Goal: Information Seeking & Learning: Find specific fact

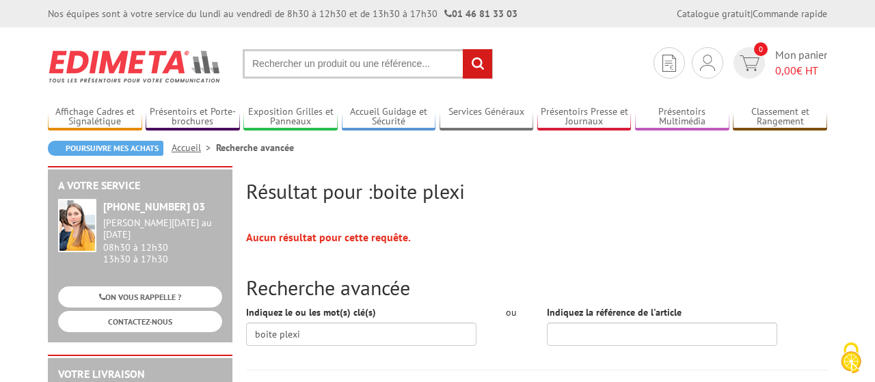
click at [362, 55] on input "text" at bounding box center [368, 63] width 250 height 29
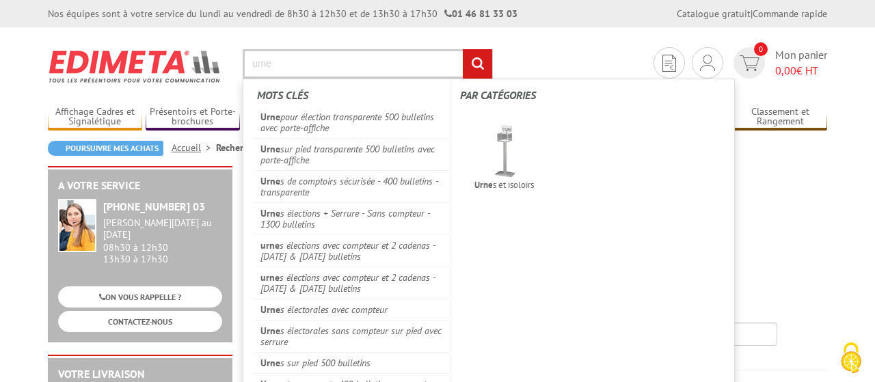
type input "urne"
click at [463, 49] on input "rechercher" at bounding box center [477, 63] width 29 height 29
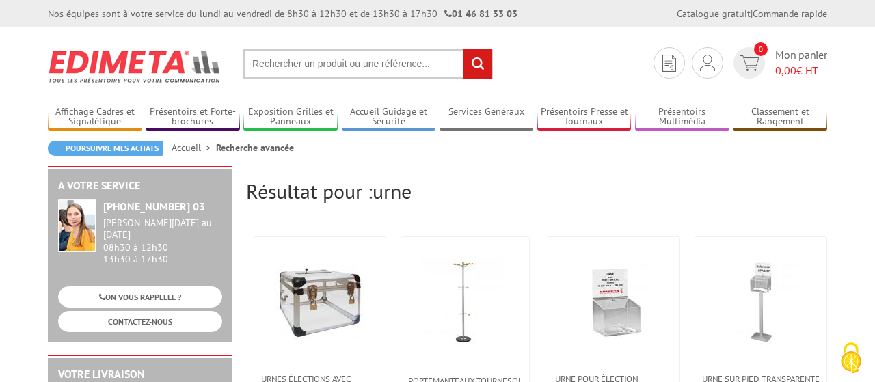
click at [392, 72] on input "text" at bounding box center [368, 63] width 250 height 29
type input "urne ronde"
click at [463, 49] on input "rechercher" at bounding box center [477, 63] width 29 height 29
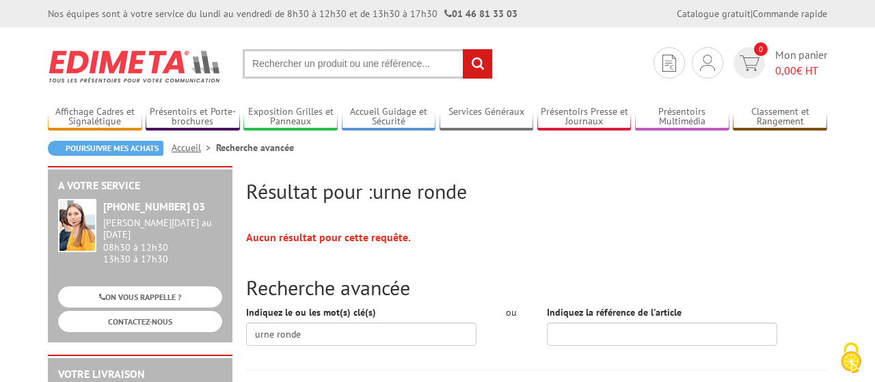
click at [392, 72] on input "text" at bounding box center [368, 63] width 250 height 29
type input "urne oval"
click at [463, 49] on input "rechercher" at bounding box center [477, 63] width 29 height 29
click at [373, 57] on input "text" at bounding box center [368, 63] width 250 height 29
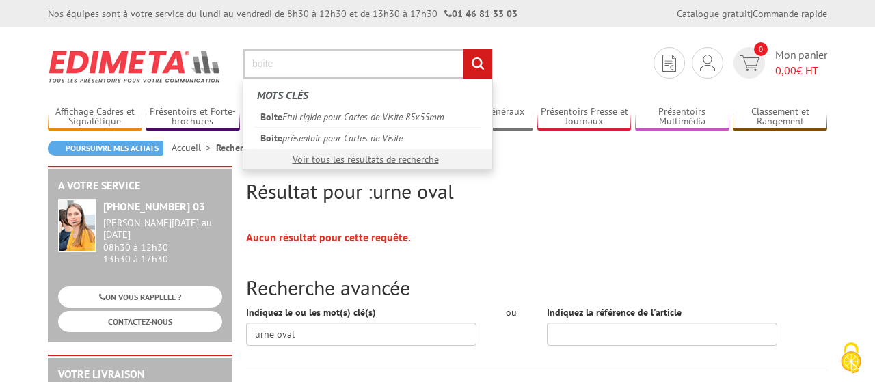
type input "boite"
click at [463, 49] on input "rechercher" at bounding box center [477, 63] width 29 height 29
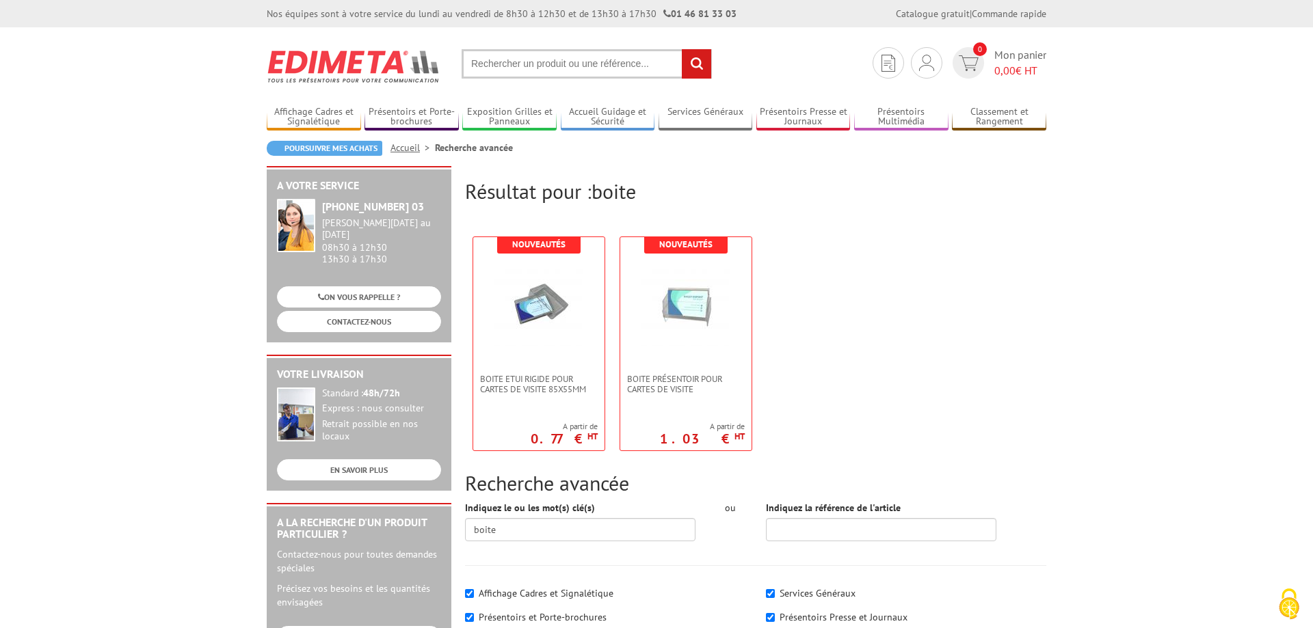
click at [544, 75] on input "text" at bounding box center [586, 63] width 250 height 29
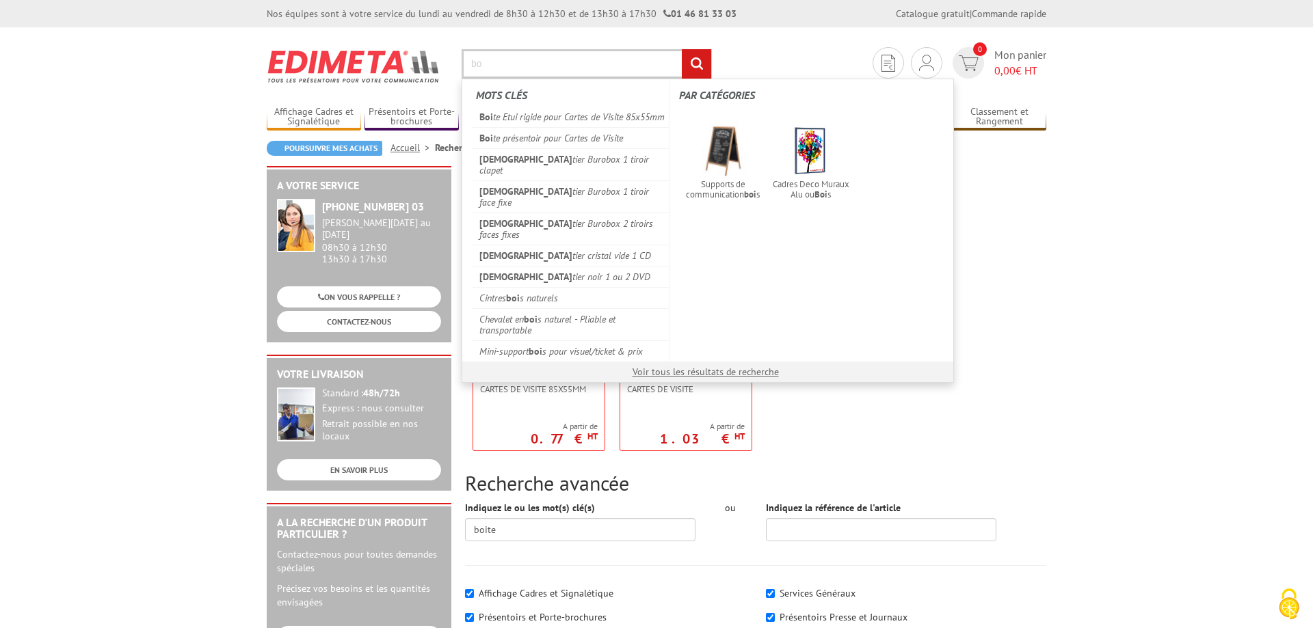
type input "b"
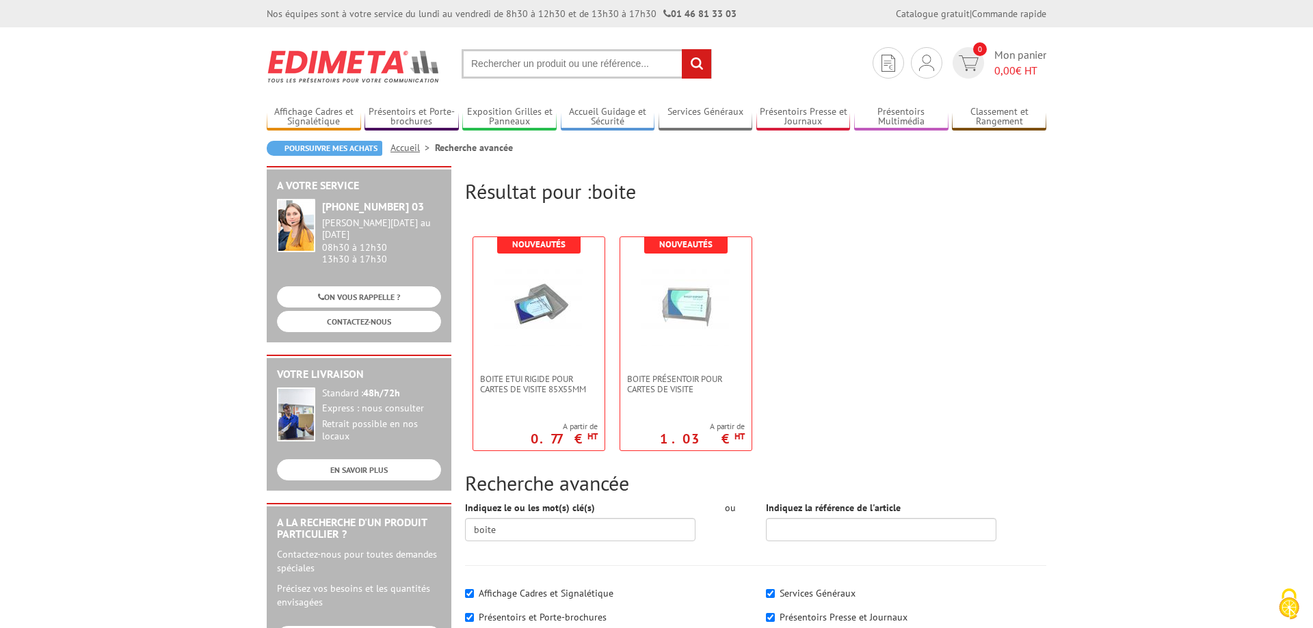
type input "e"
click at [528, 120] on link "Exposition Grilles et Panneaux" at bounding box center [509, 117] width 94 height 23
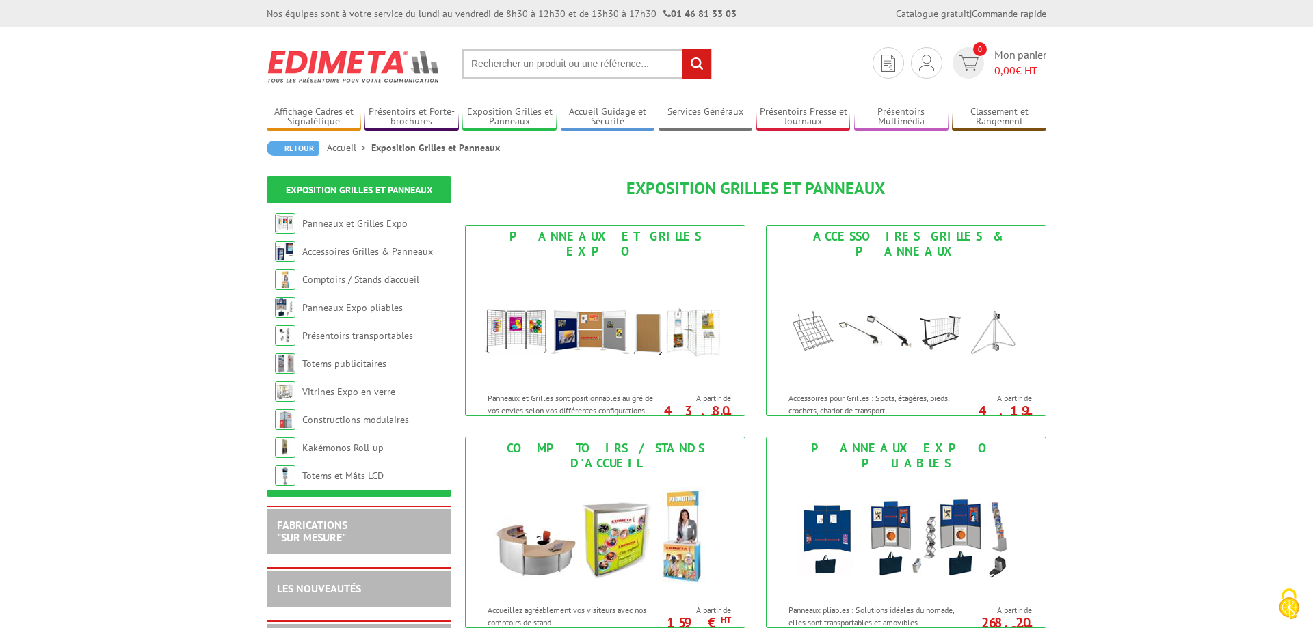
click at [525, 76] on input "text" at bounding box center [586, 63] width 250 height 29
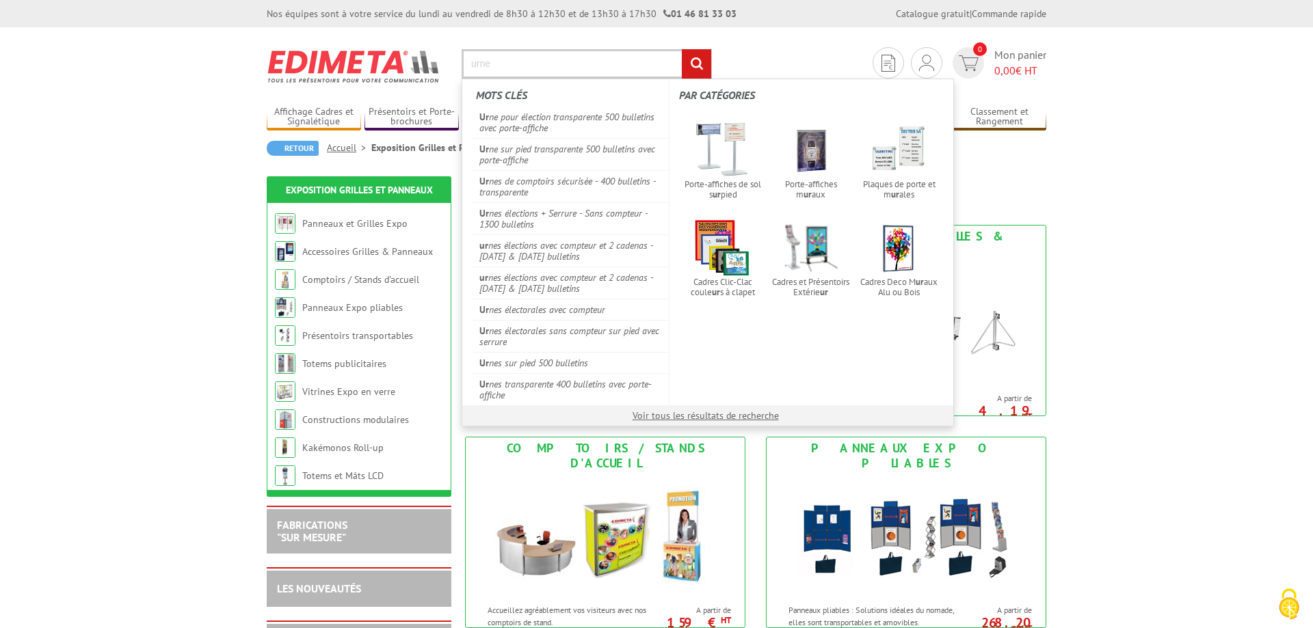
type input "urne"
click at [682, 49] on input "rechercher" at bounding box center [696, 63] width 29 height 29
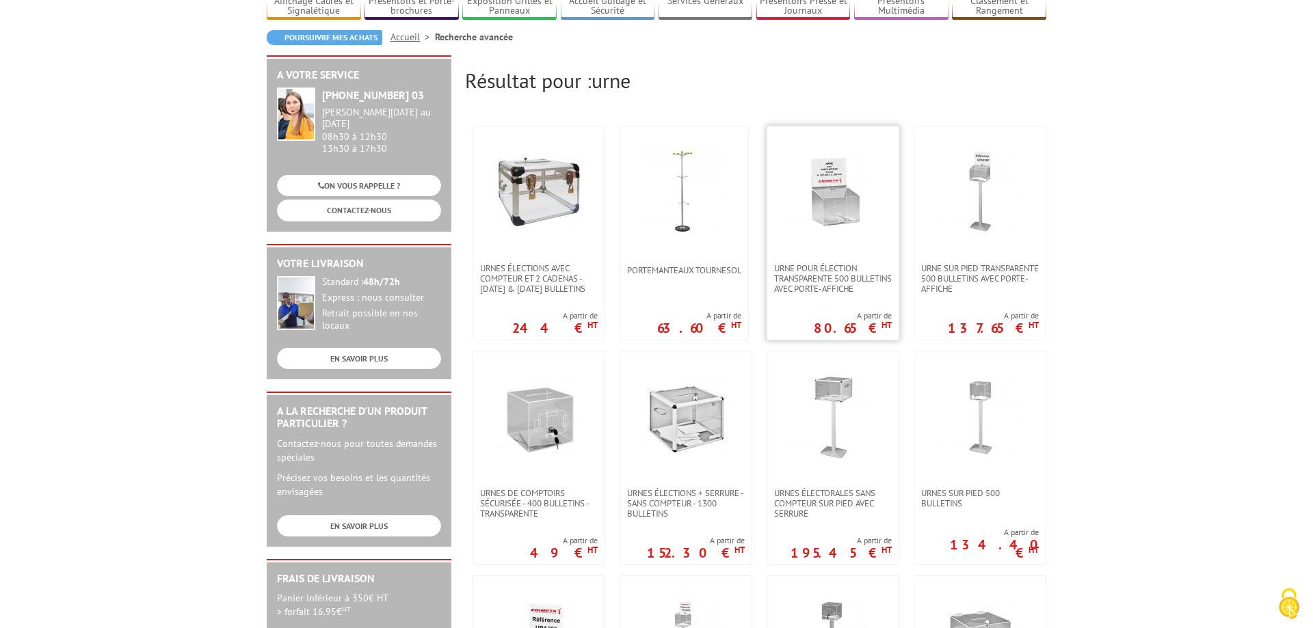
scroll to position [139, 0]
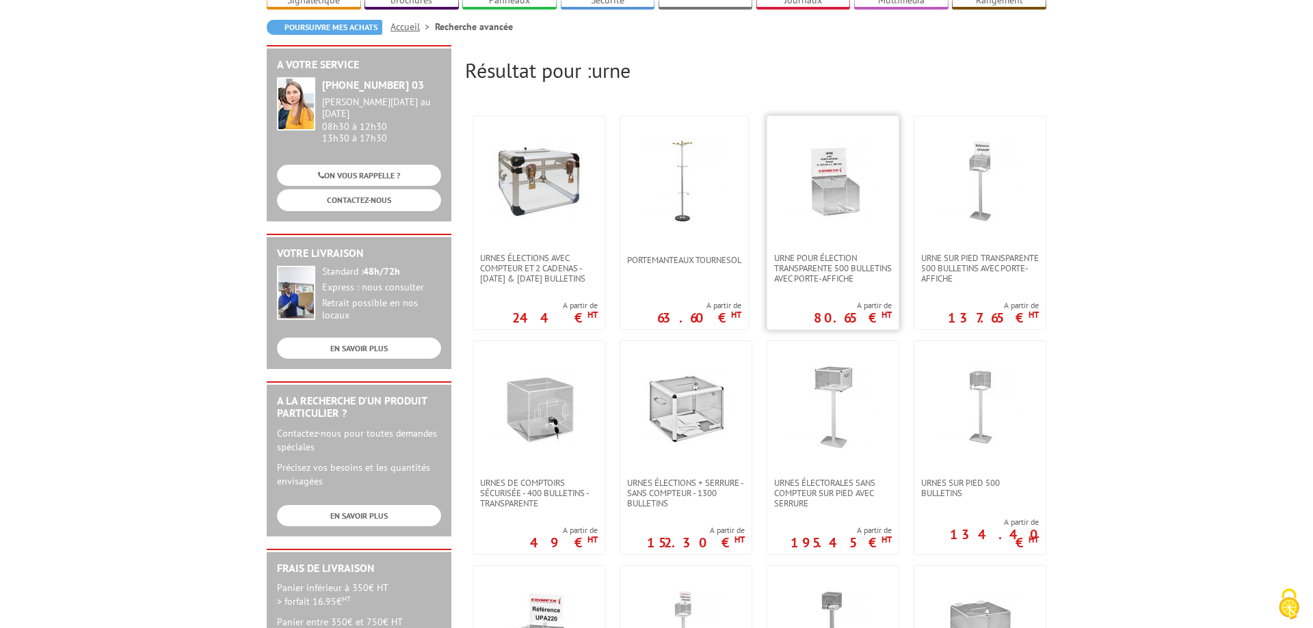
click at [828, 216] on link at bounding box center [832, 184] width 131 height 137
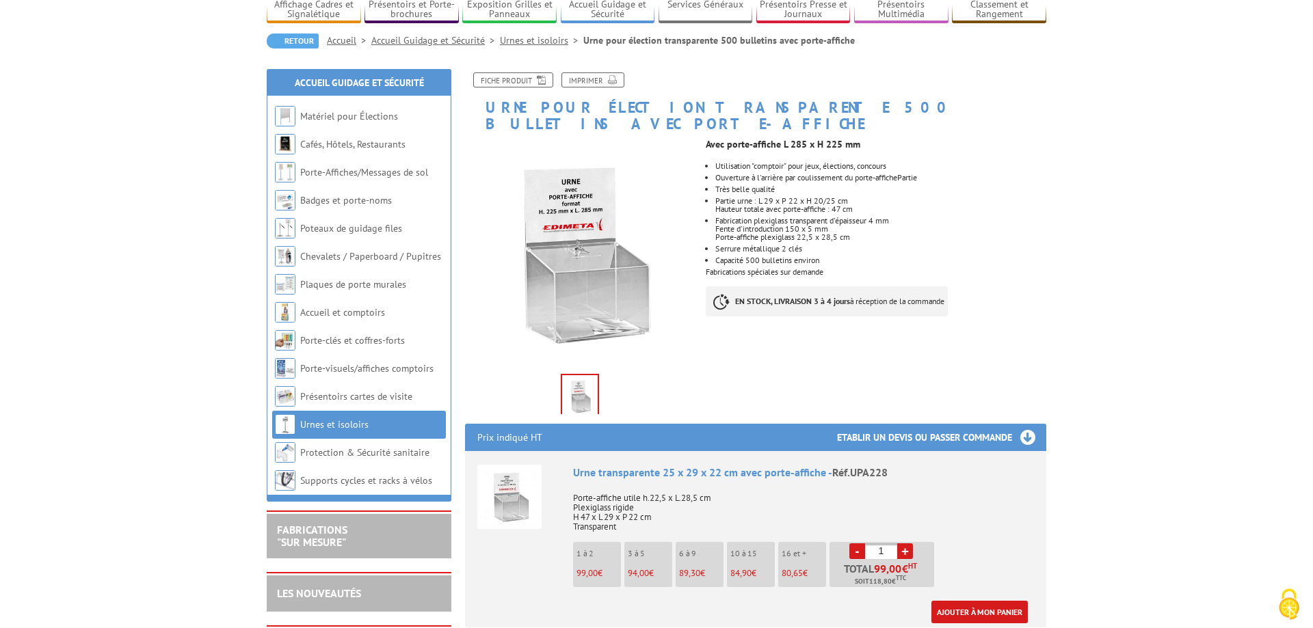
scroll to position [139, 0]
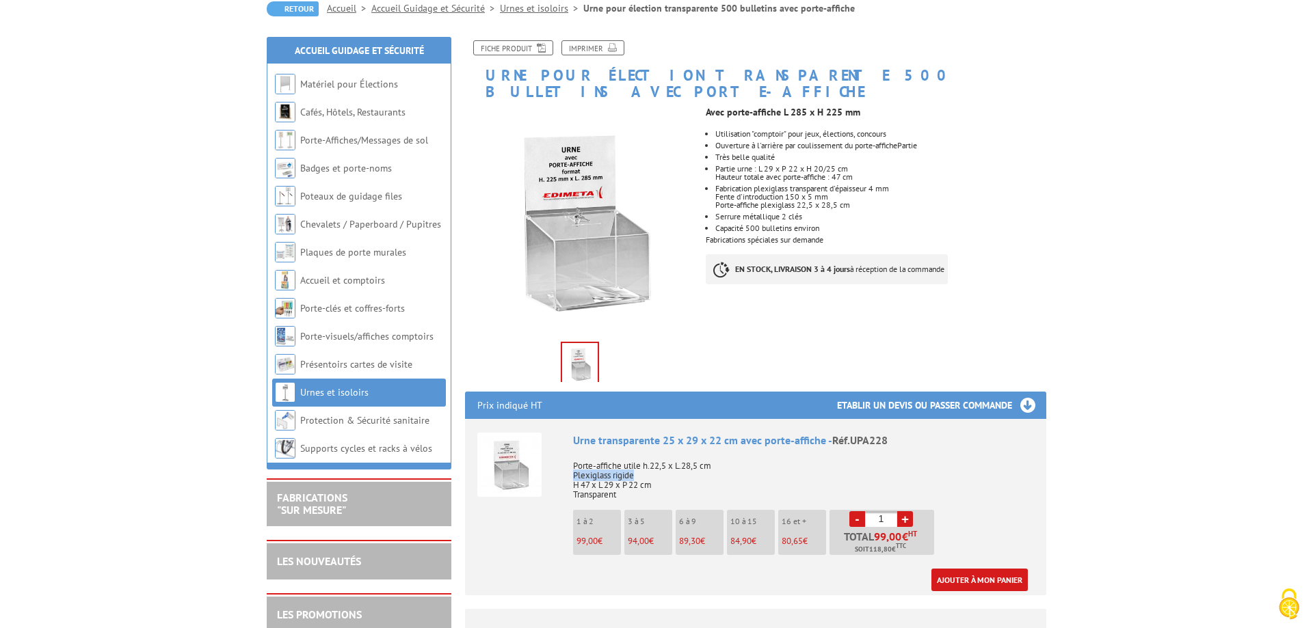
drag, startPoint x: 636, startPoint y: 457, endPoint x: 569, endPoint y: 455, distance: 67.7
click at [573, 456] on div "Urne transparente 25 x 29 x 22 cm avec porte-affiche - Réf.UPA228 Porte-affiche…" at bounding box center [803, 512] width 461 height 159
copy p "Plexiglass rigide"
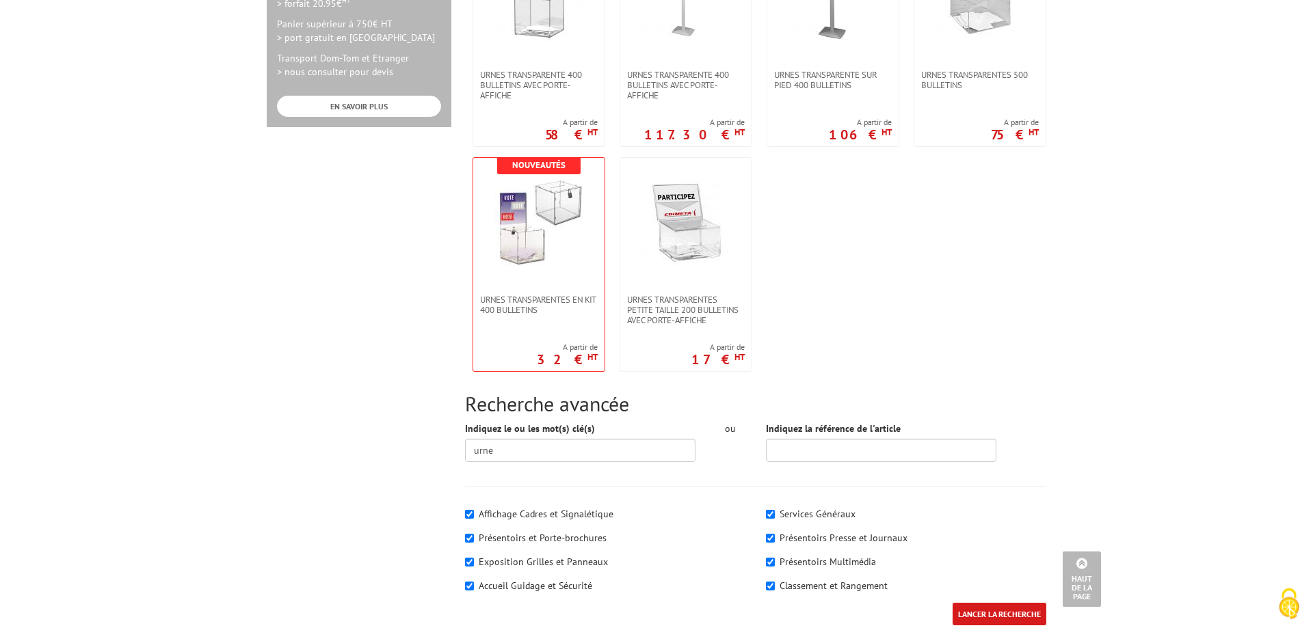
scroll to position [767, 0]
